Goal: Transaction & Acquisition: Obtain resource

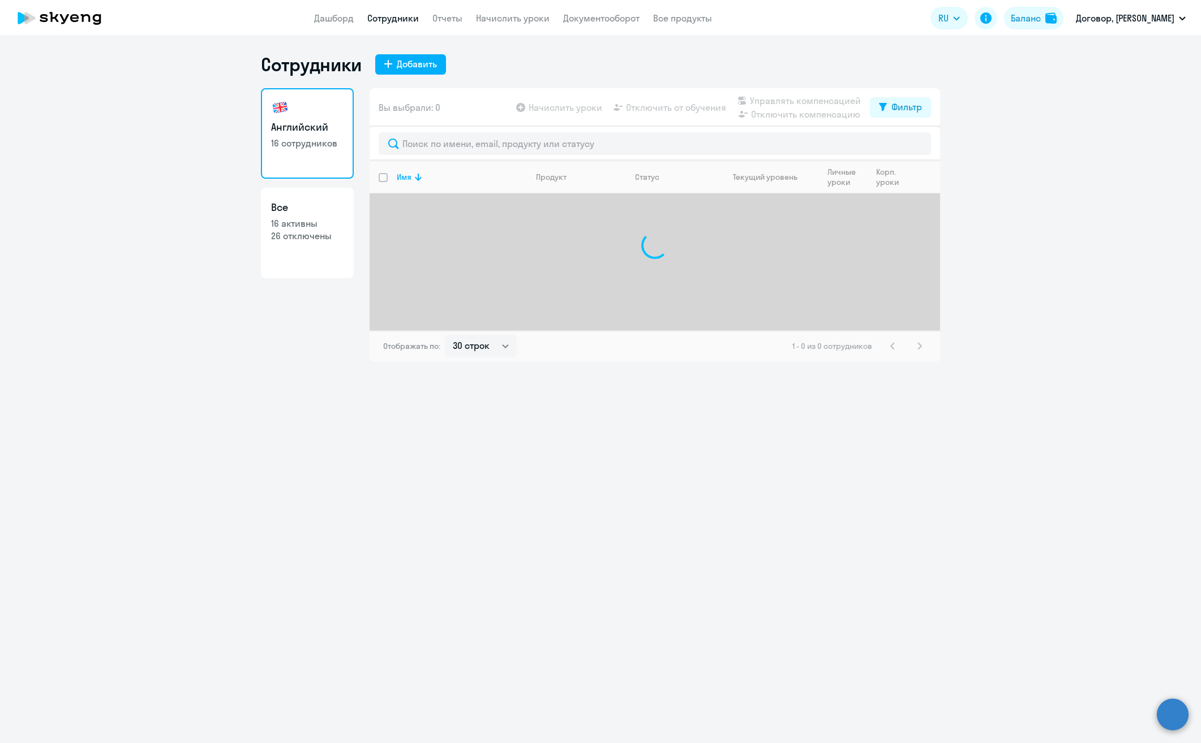
select select "30"
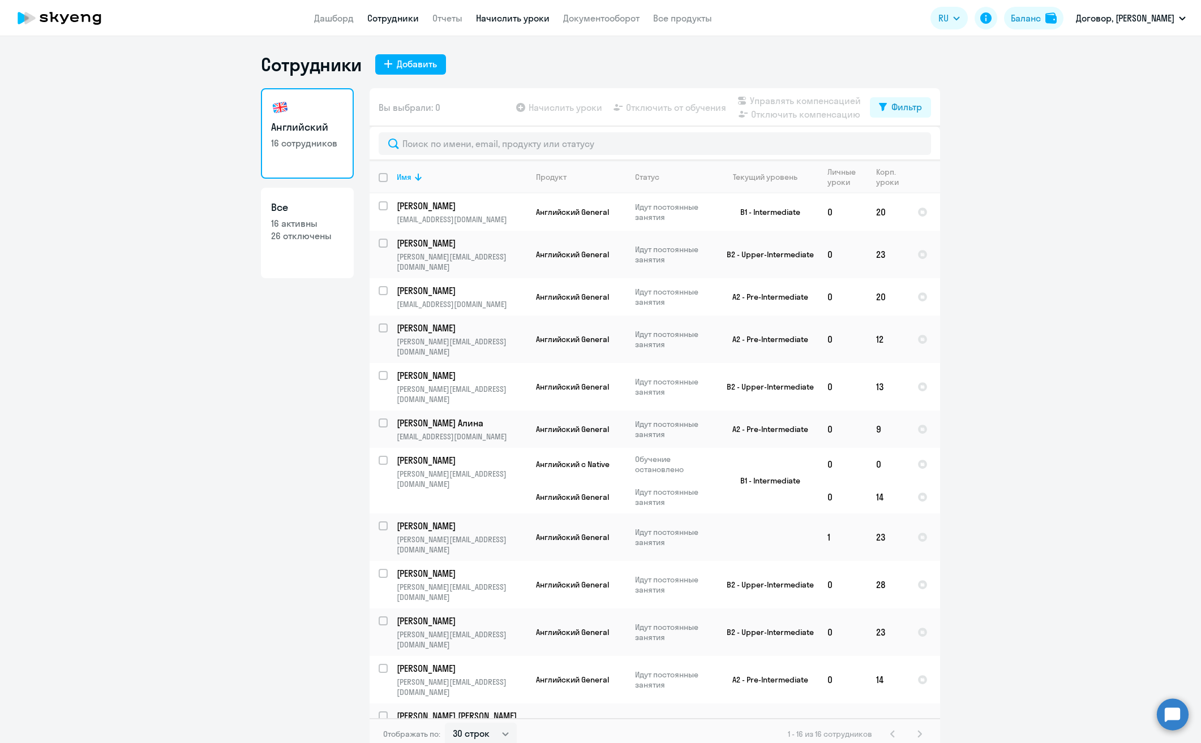
click at [510, 15] on link "Начислить уроки" at bounding box center [513, 17] width 74 height 11
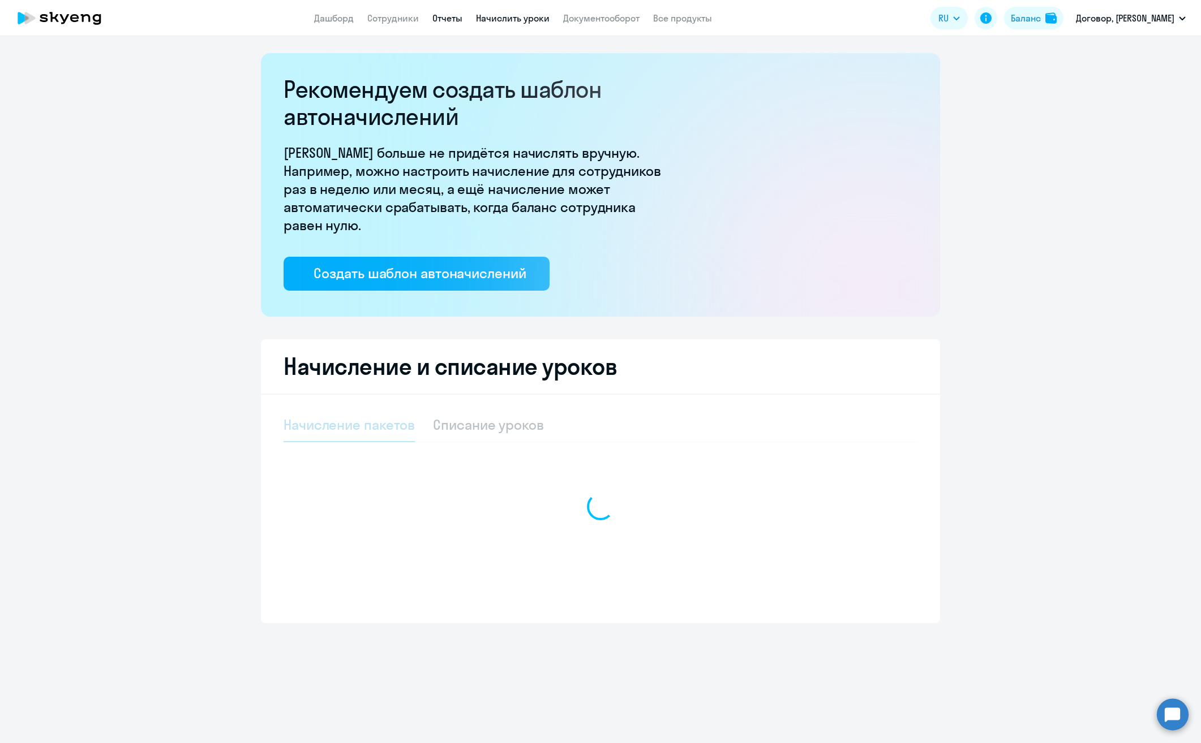
click at [452, 19] on link "Отчеты" at bounding box center [447, 17] width 30 height 11
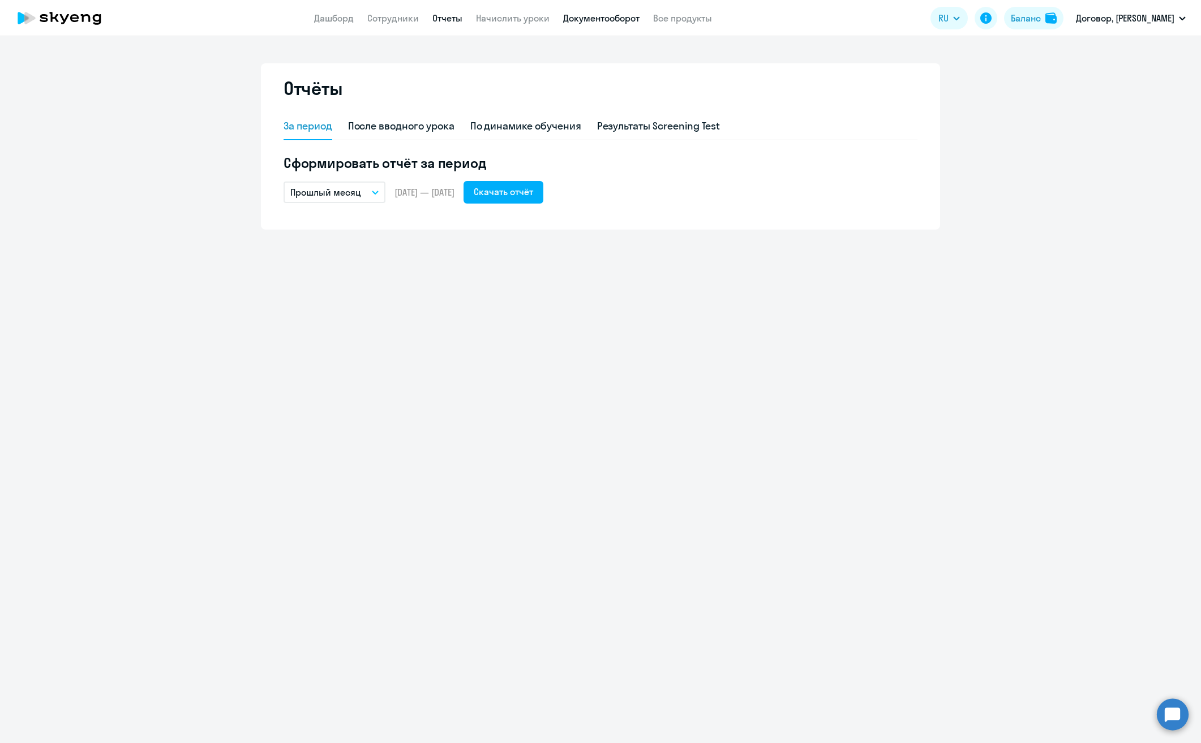
click at [583, 17] on link "Документооборот" at bounding box center [601, 17] width 76 height 11
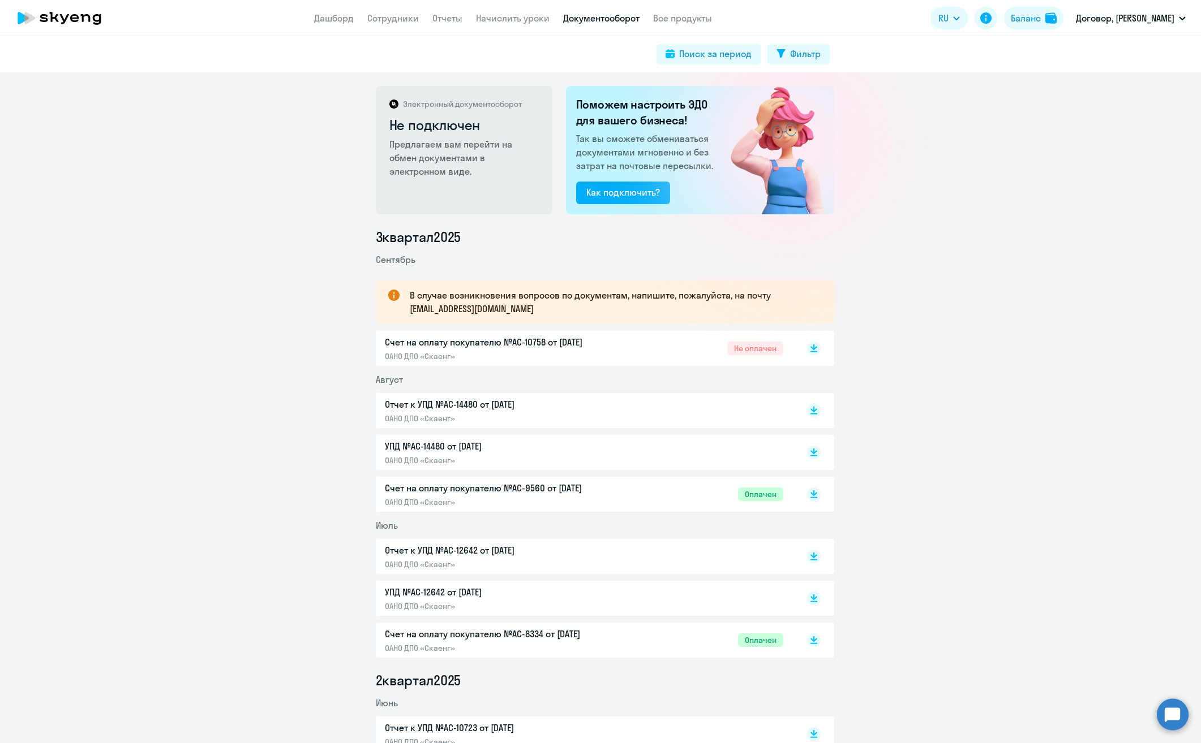
click at [467, 409] on p "Отчет к УПД №AC-14480 от [DATE]" at bounding box center [504, 405] width 238 height 14
click at [446, 449] on p "УПД №AC-14480 от [DATE]" at bounding box center [504, 447] width 238 height 14
click at [467, 487] on p "Счет на оплату покупателю №AC-9560 от [DATE]" at bounding box center [504, 488] width 238 height 14
click at [530, 340] on p "Счет на оплату покупателю №AC-10758 от [DATE]" at bounding box center [504, 343] width 238 height 14
